Goal: Task Accomplishment & Management: Manage account settings

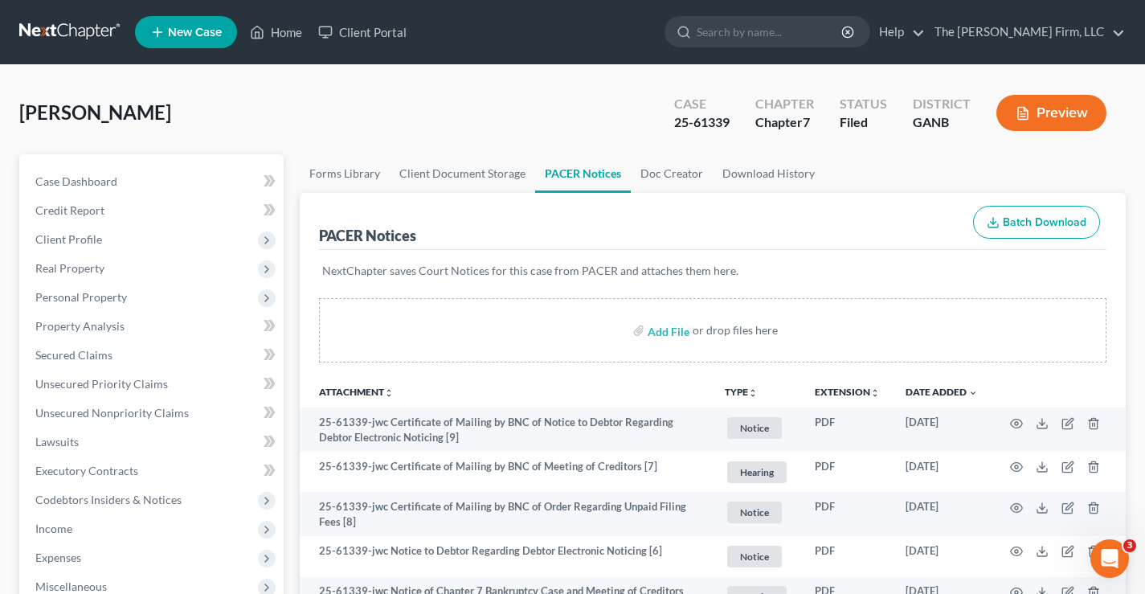
click at [73, 33] on link at bounding box center [70, 32] width 103 height 29
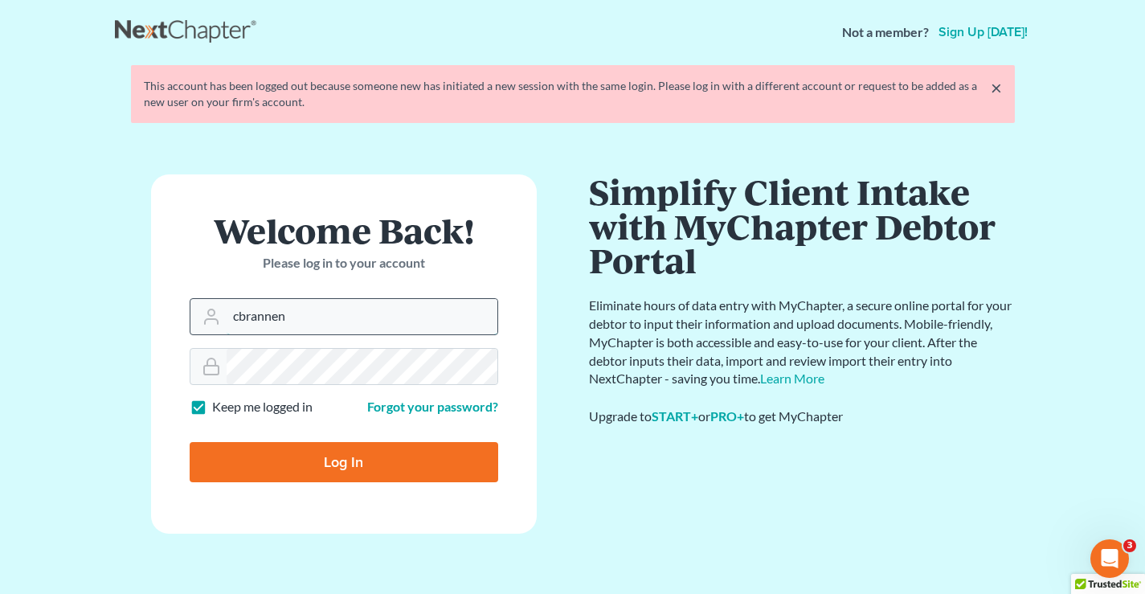
click at [312, 315] on input "cbrannen" at bounding box center [362, 316] width 271 height 35
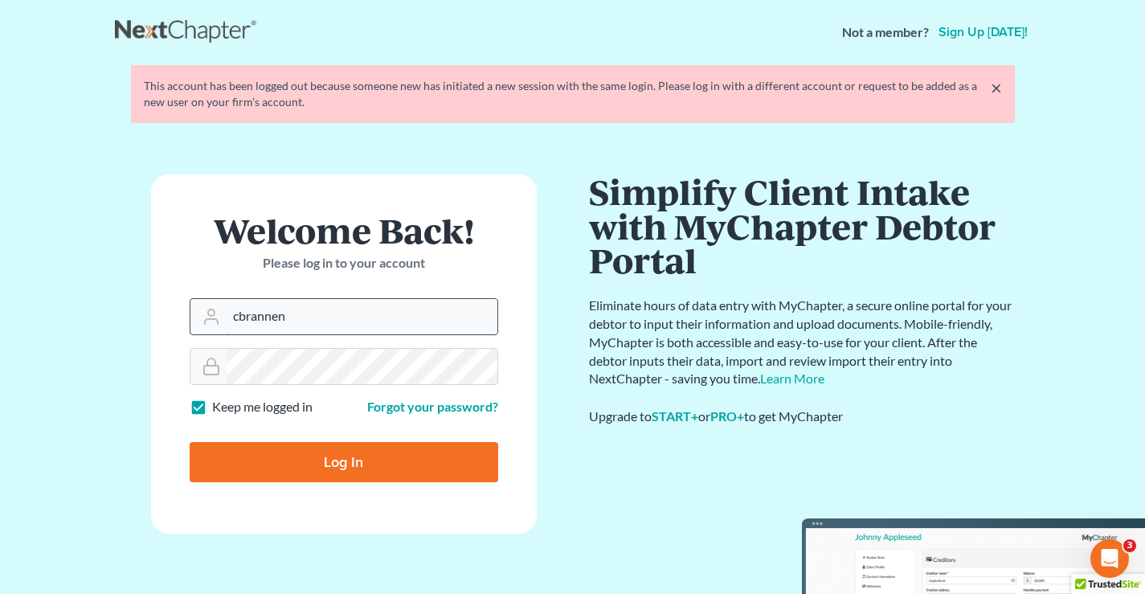
type input "[EMAIL_ADDRESS][DOMAIN_NAME]"
click at [316, 455] on input "Log In" at bounding box center [344, 462] width 308 height 40
type input "Thinking..."
